Goal: Check status

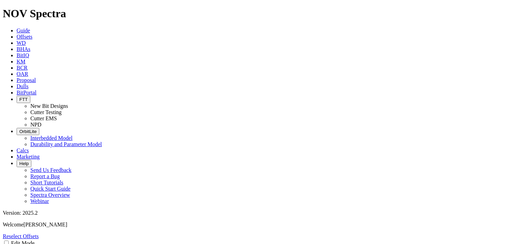
select select "New Bit Design"
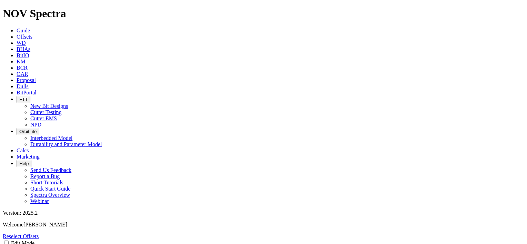
select select "New Bit Design"
